Goal: Ask a question

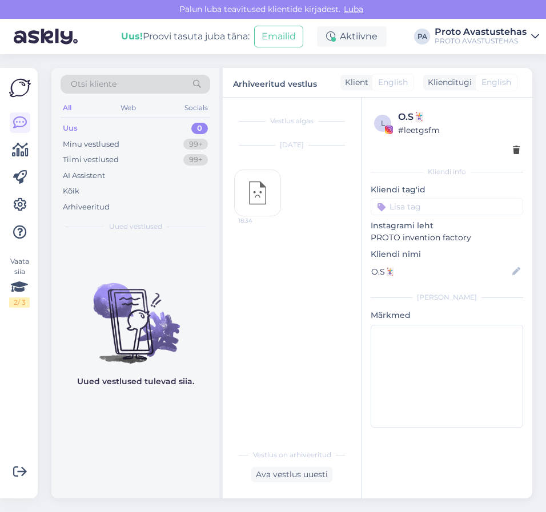
click at [73, 123] on div "Uus" at bounding box center [70, 128] width 15 height 11
click at [75, 156] on div "Tiimi vestlused" at bounding box center [91, 159] width 56 height 11
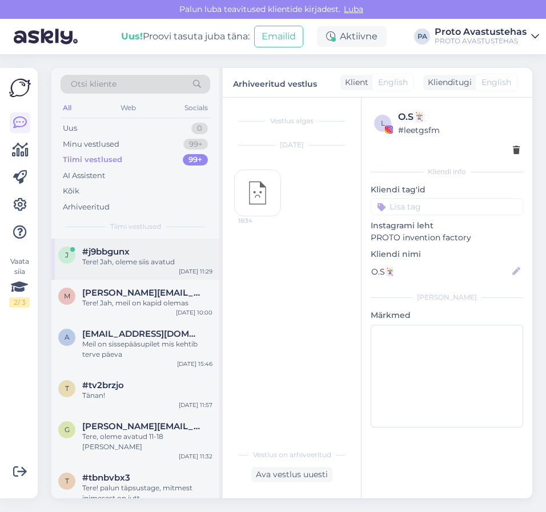
click at [89, 258] on div "Tere! Jah, oleme siis avatud" at bounding box center [147, 262] width 130 height 10
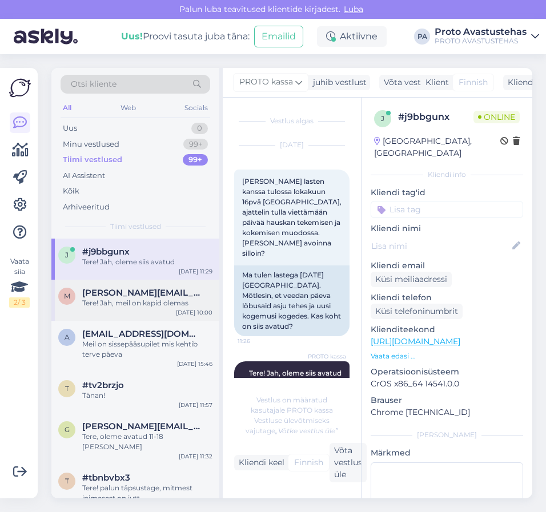
click at [104, 303] on div "Tere! Jah, meil on kapid olemas" at bounding box center [147, 303] width 130 height 10
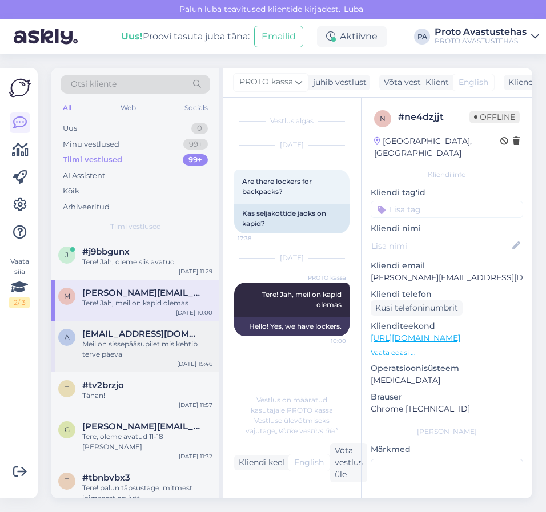
click at [102, 351] on div "Meil on sissepääsupilet mis kehtib terve päeva" at bounding box center [147, 349] width 130 height 21
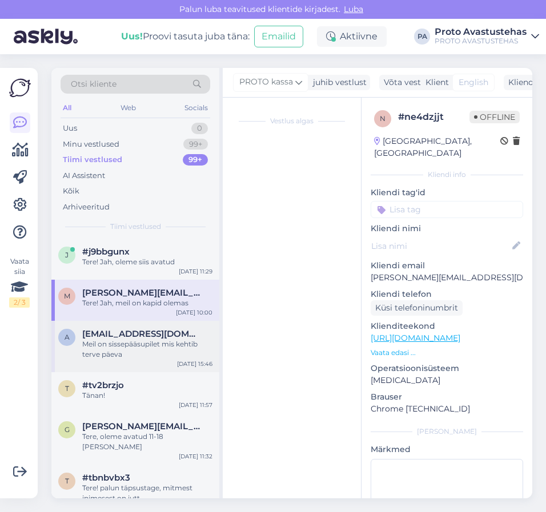
scroll to position [50, 0]
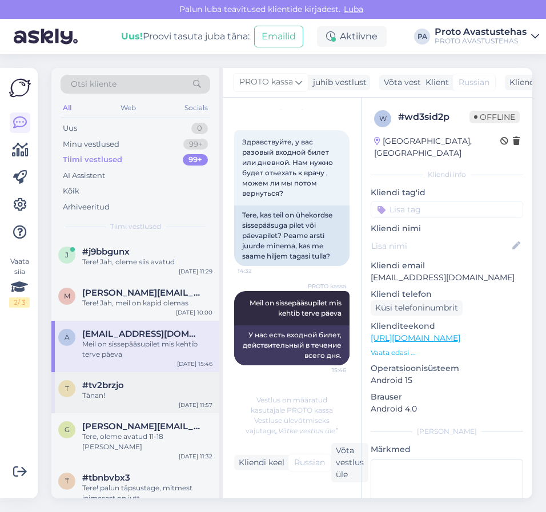
click at [140, 392] on div "Tänan!" at bounding box center [147, 396] width 130 height 10
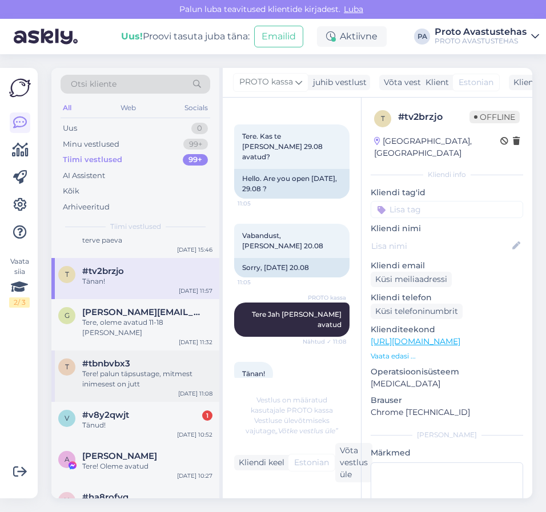
scroll to position [171, 0]
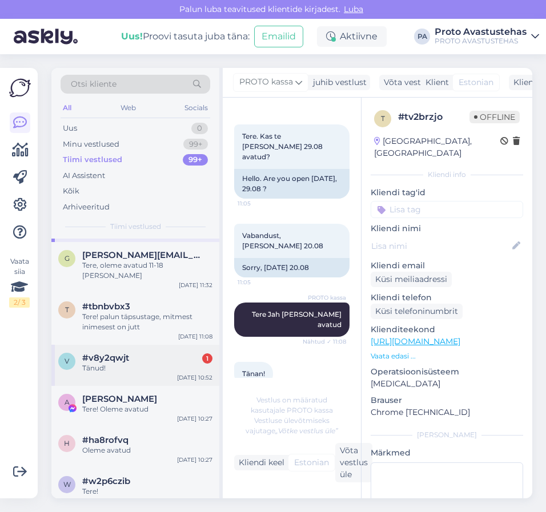
click at [134, 363] on div "Tänud!" at bounding box center [147, 368] width 130 height 10
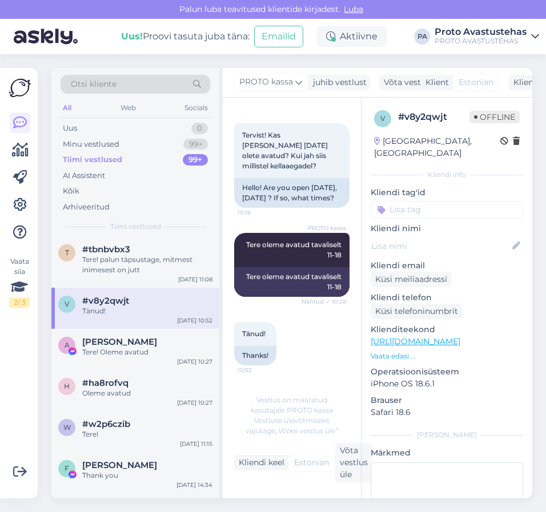
scroll to position [286, 0]
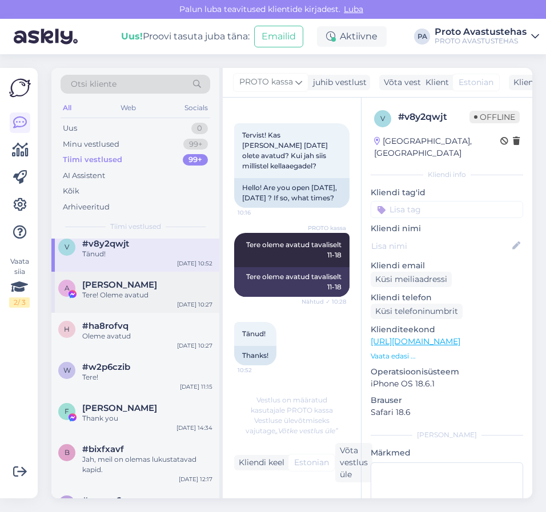
click at [127, 290] on div "Tere! Oleme avatud" at bounding box center [147, 295] width 130 height 10
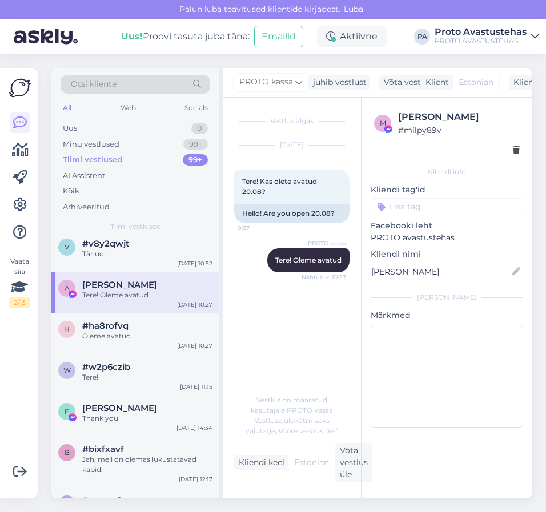
scroll to position [0, 0]
click at [125, 321] on span "#ha8rofvq" at bounding box center [105, 326] width 46 height 10
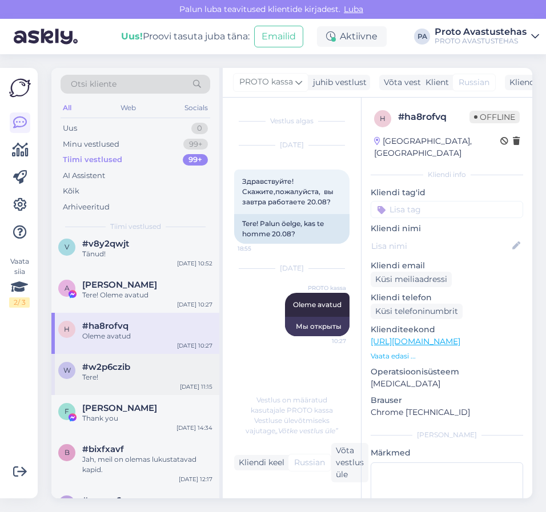
click at [117, 372] on div "Tere!" at bounding box center [147, 377] width 130 height 10
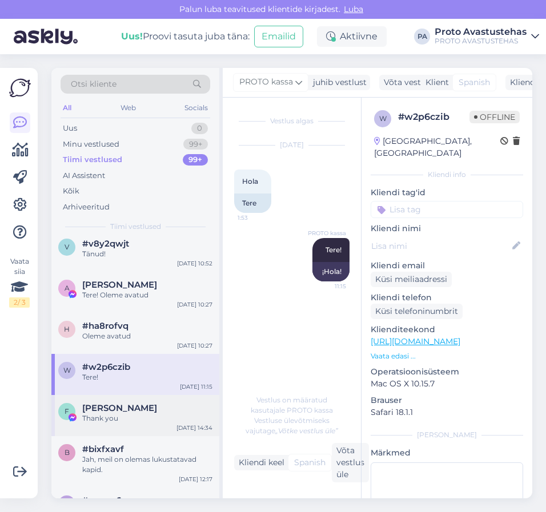
click at [126, 413] on div "Thank you" at bounding box center [147, 418] width 130 height 10
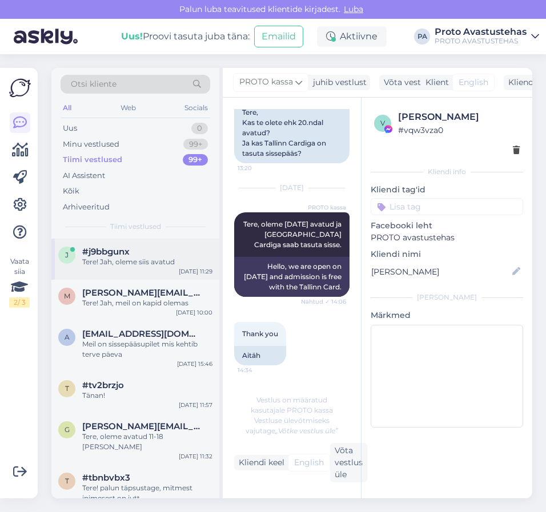
click at [111, 255] on span "#j9bbgunx" at bounding box center [105, 252] width 47 height 10
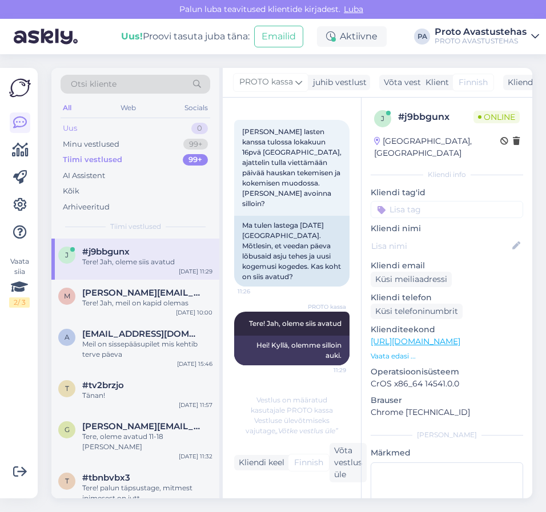
click at [75, 127] on div "Uus" at bounding box center [70, 128] width 14 height 11
